Goal: Use online tool/utility: Utilize a website feature to perform a specific function

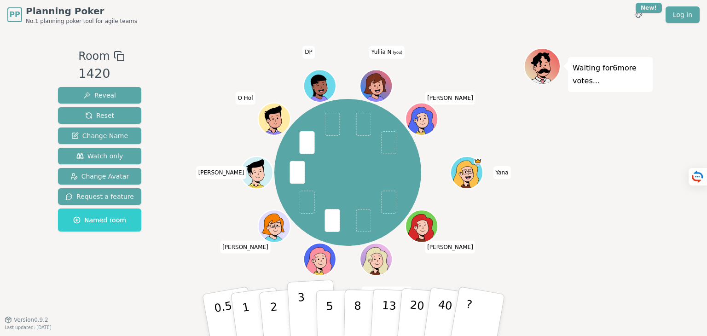
click at [302, 320] on p "3" at bounding box center [302, 316] width 10 height 50
click at [284, 314] on button "2" at bounding box center [284, 315] width 52 height 73
click at [358, 304] on p "8" at bounding box center [358, 315] width 8 height 50
click at [332, 312] on button "5" at bounding box center [339, 315] width 47 height 70
click at [326, 320] on button "5" at bounding box center [339, 315] width 47 height 70
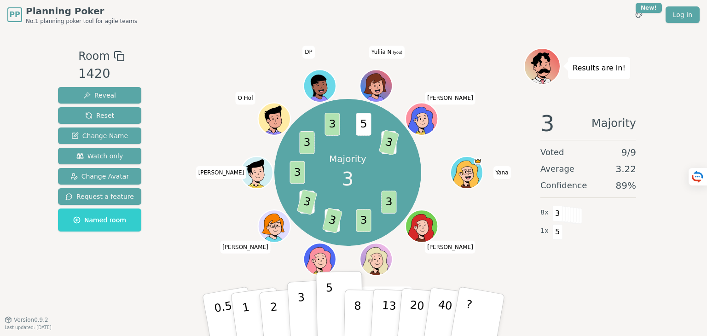
click at [299, 313] on p "3" at bounding box center [302, 316] width 10 height 50
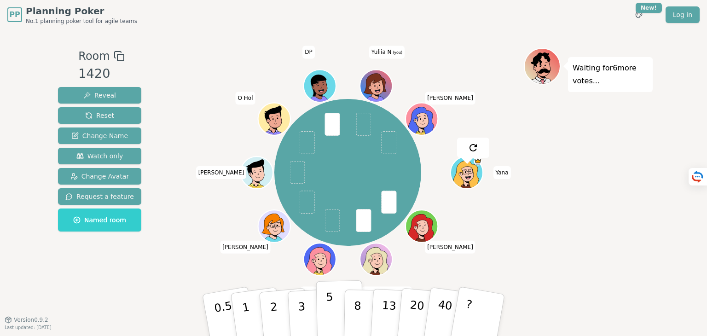
click at [335, 310] on button "5" at bounding box center [339, 315] width 47 height 70
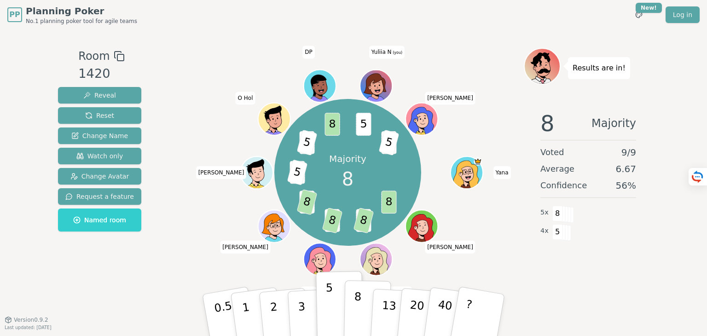
click at [364, 302] on button "8" at bounding box center [367, 315] width 47 height 70
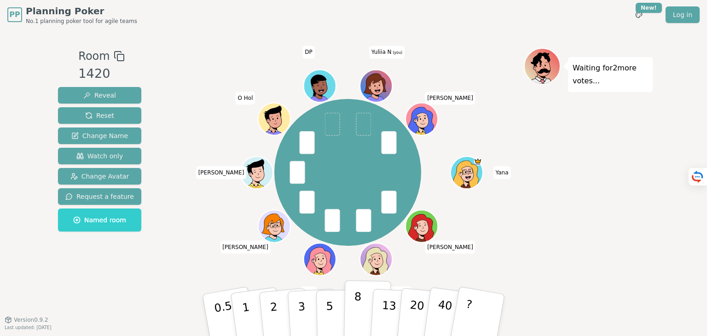
click at [359, 305] on p "8" at bounding box center [358, 315] width 8 height 50
click at [333, 308] on button "5" at bounding box center [339, 315] width 47 height 70
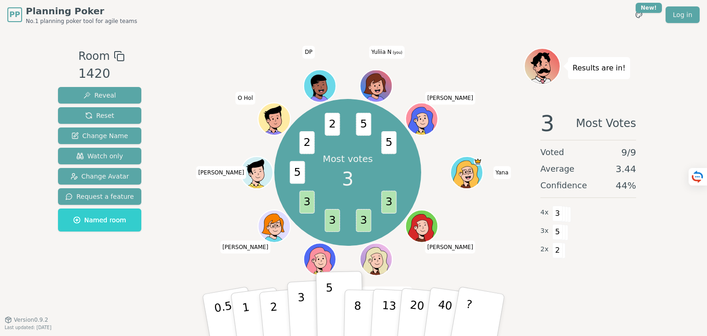
click at [305, 313] on button "3" at bounding box center [312, 315] width 50 height 72
